Goal: Entertainment & Leisure: Consume media (video, audio)

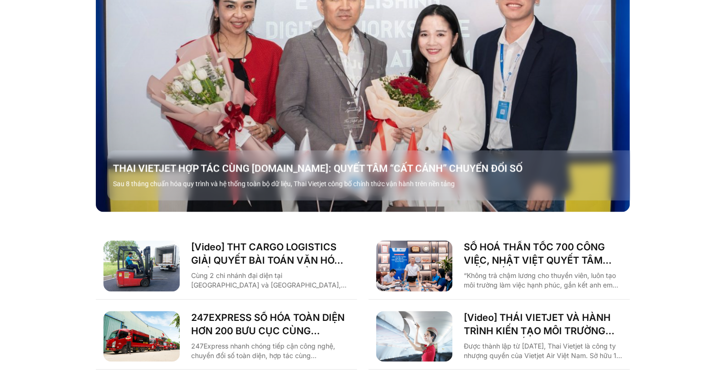
scroll to position [1350, 0]
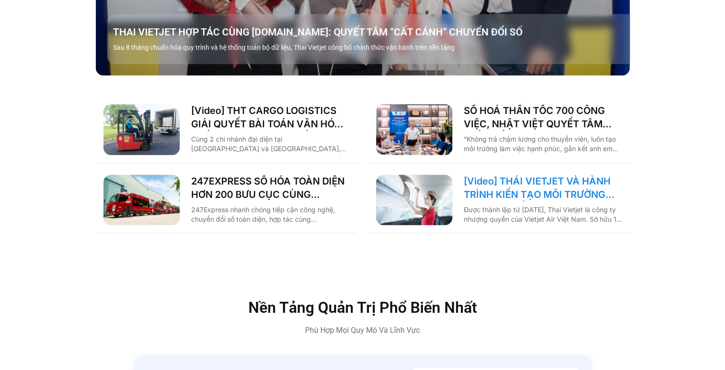
click at [543, 179] on link "[Video] THÁI VIETJET VÀ HÀNH TRÌNH KIẾN TẠO MÔI TRƯỜNG LÀM VIỆC SỐ CÙNG BASE.VN" at bounding box center [543, 188] width 158 height 27
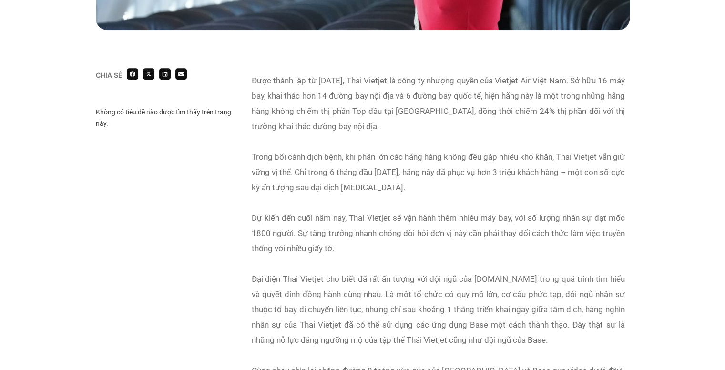
scroll to position [566, 0]
